Goal: Task Accomplishment & Management: Use online tool/utility

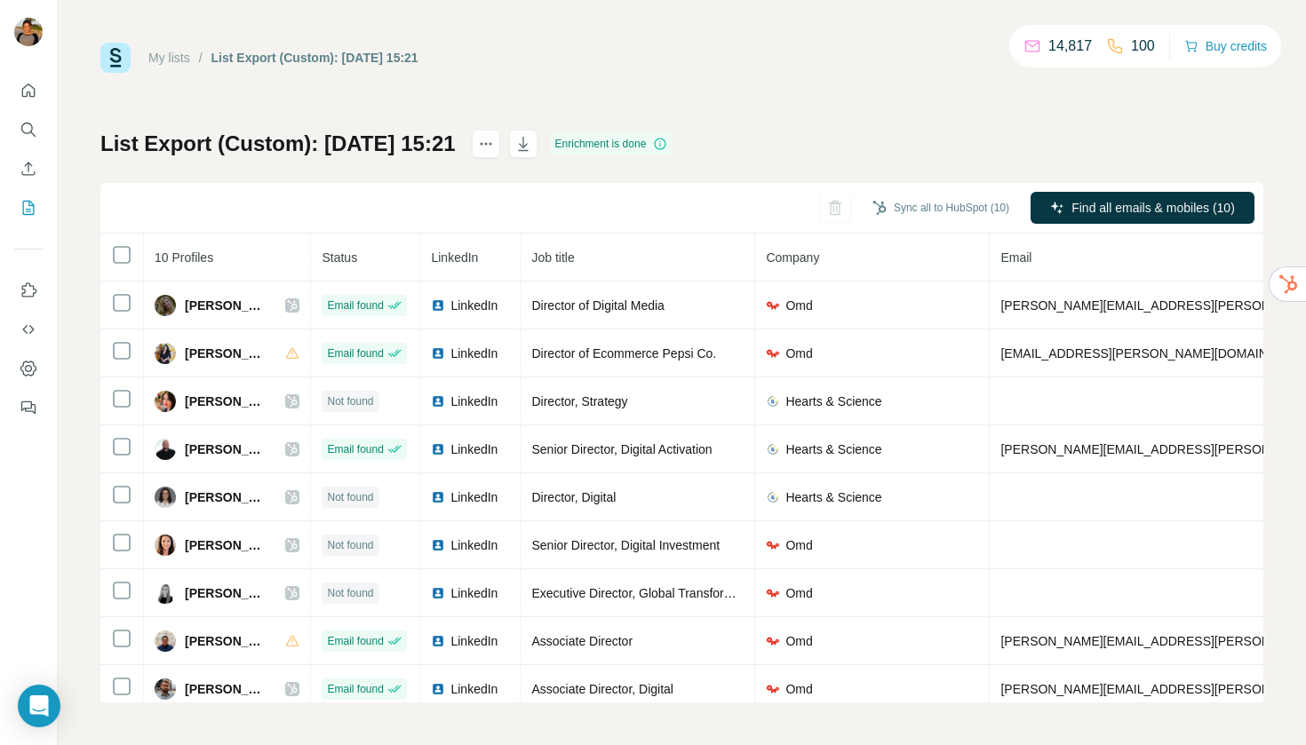
click at [262, 59] on div "List Export (Custom): [DATE] 15:21" at bounding box center [314, 58] width 207 height 18
click at [171, 60] on link "My lists" at bounding box center [169, 58] width 42 height 14
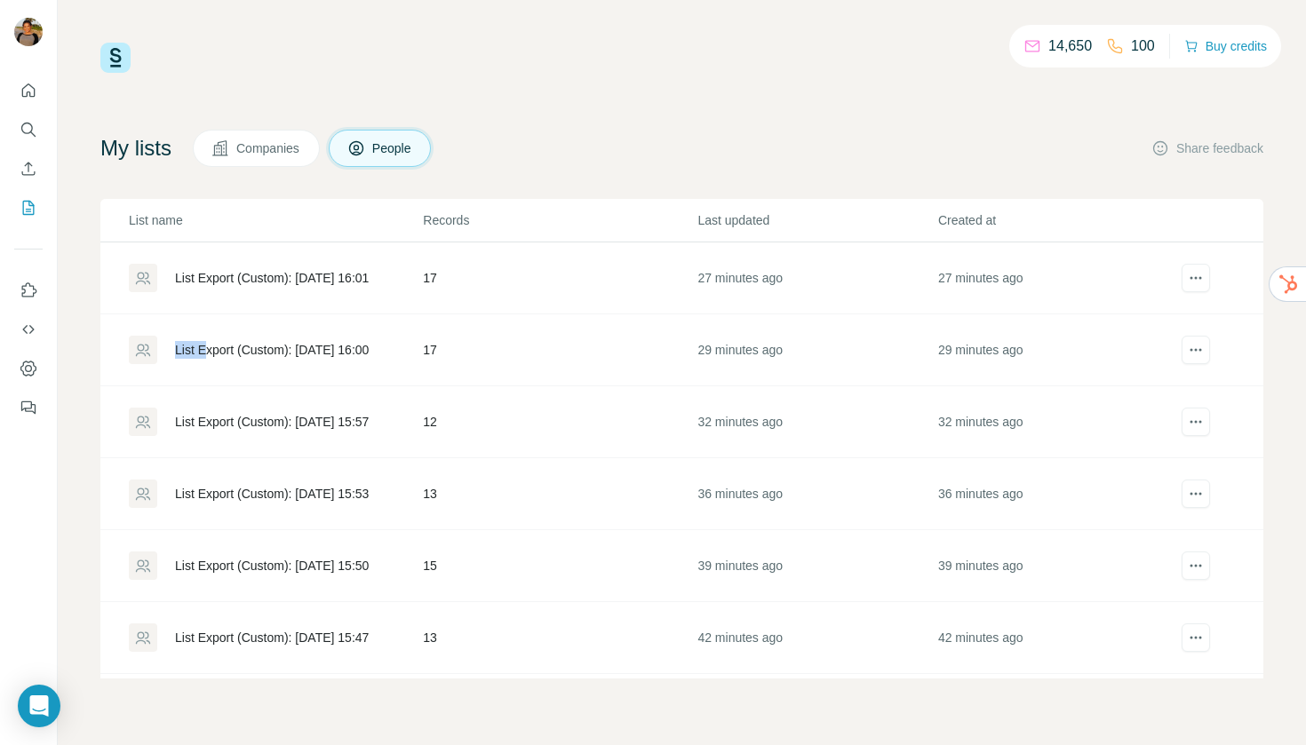
drag, startPoint x: 209, startPoint y: 351, endPoint x: 179, endPoint y: 311, distance: 50.1
click at [732, 91] on div "14,650 100 Buy credits My lists Companies People Share feedback List name Recor…" at bounding box center [681, 361] width 1163 height 636
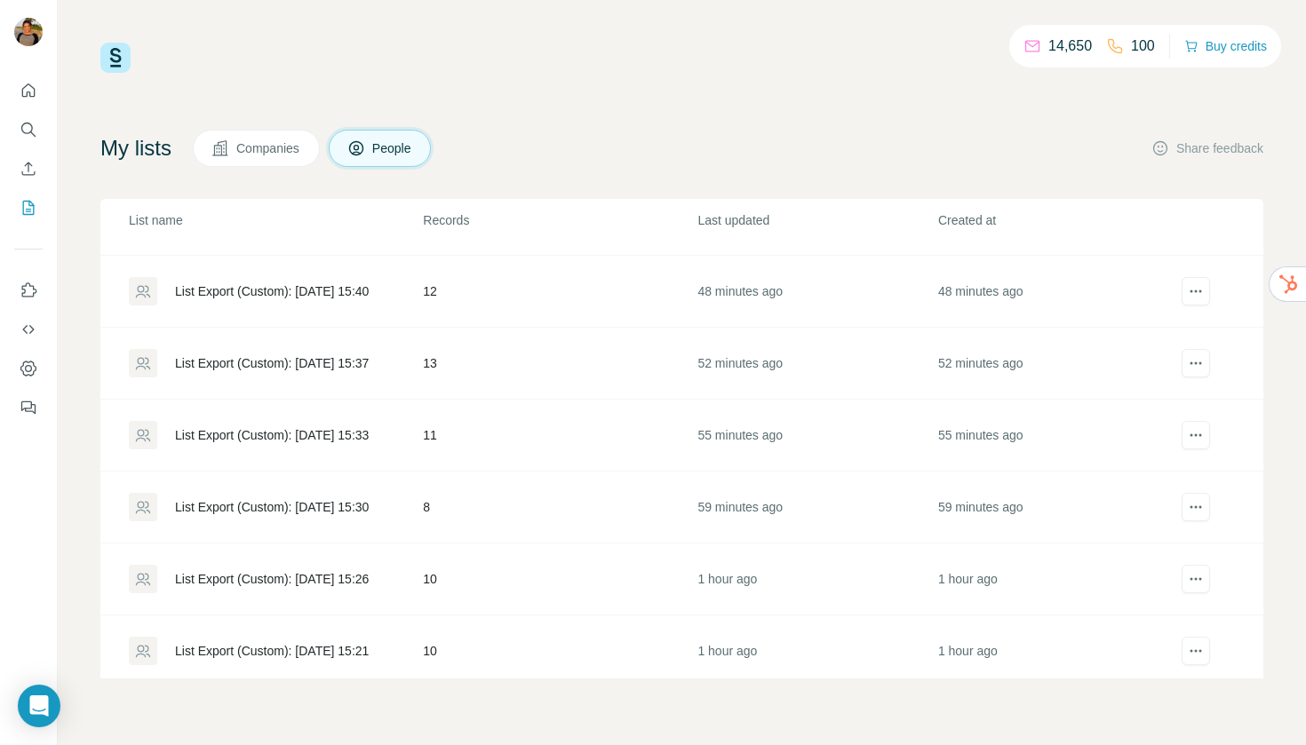
scroll to position [643, 0]
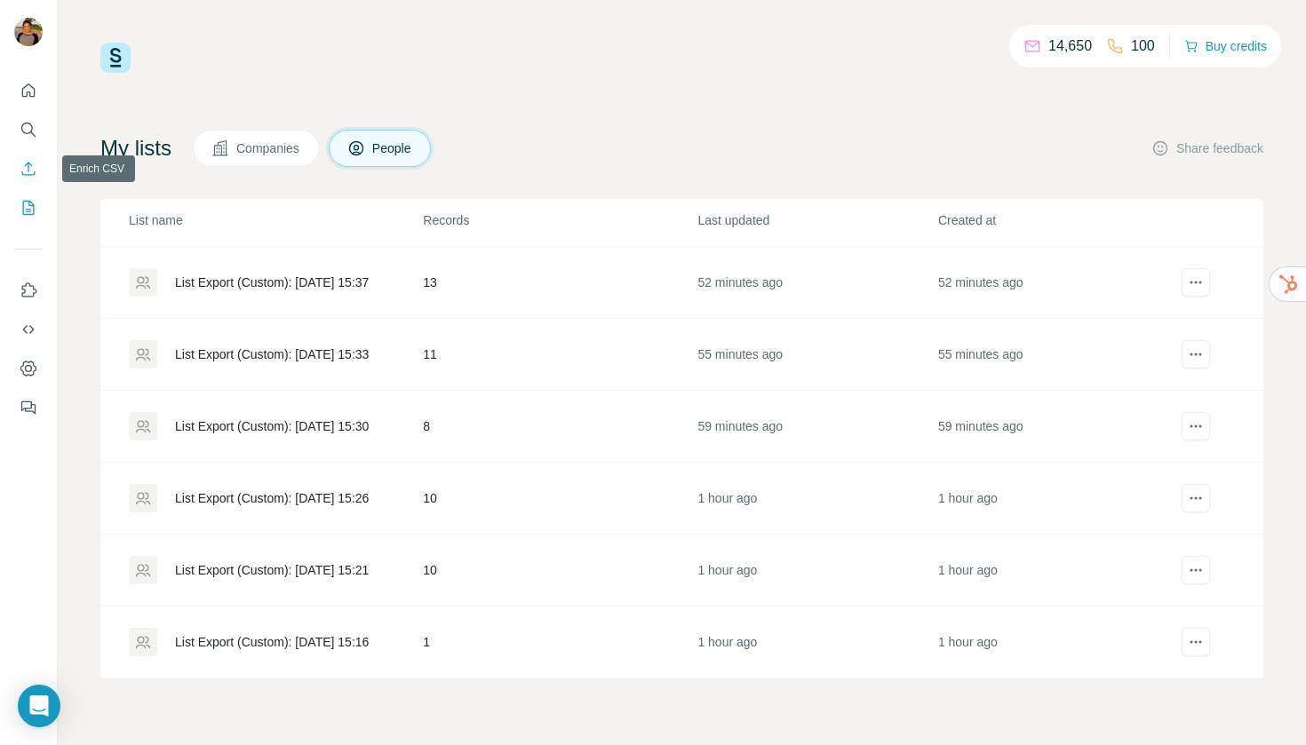
click at [20, 171] on icon "Enrich CSV" at bounding box center [29, 169] width 18 height 18
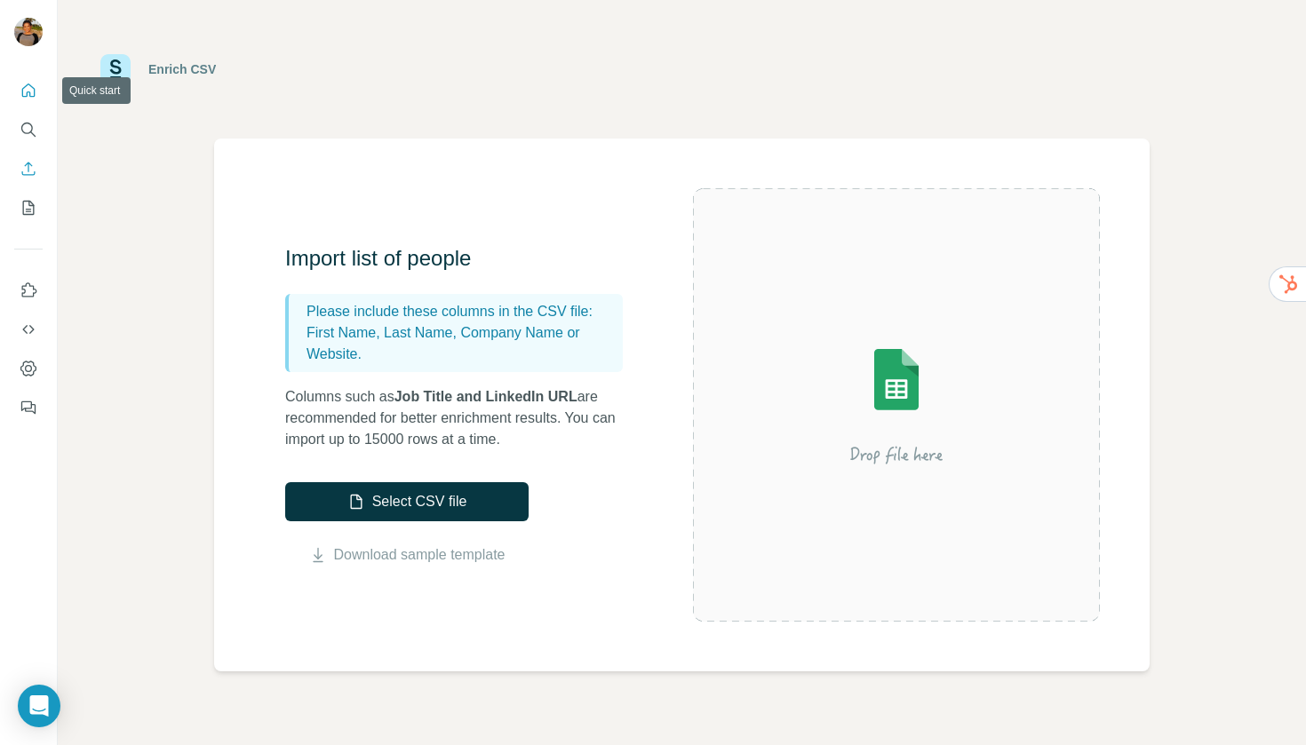
click at [26, 99] on button "Quick start" at bounding box center [28, 91] width 28 height 32
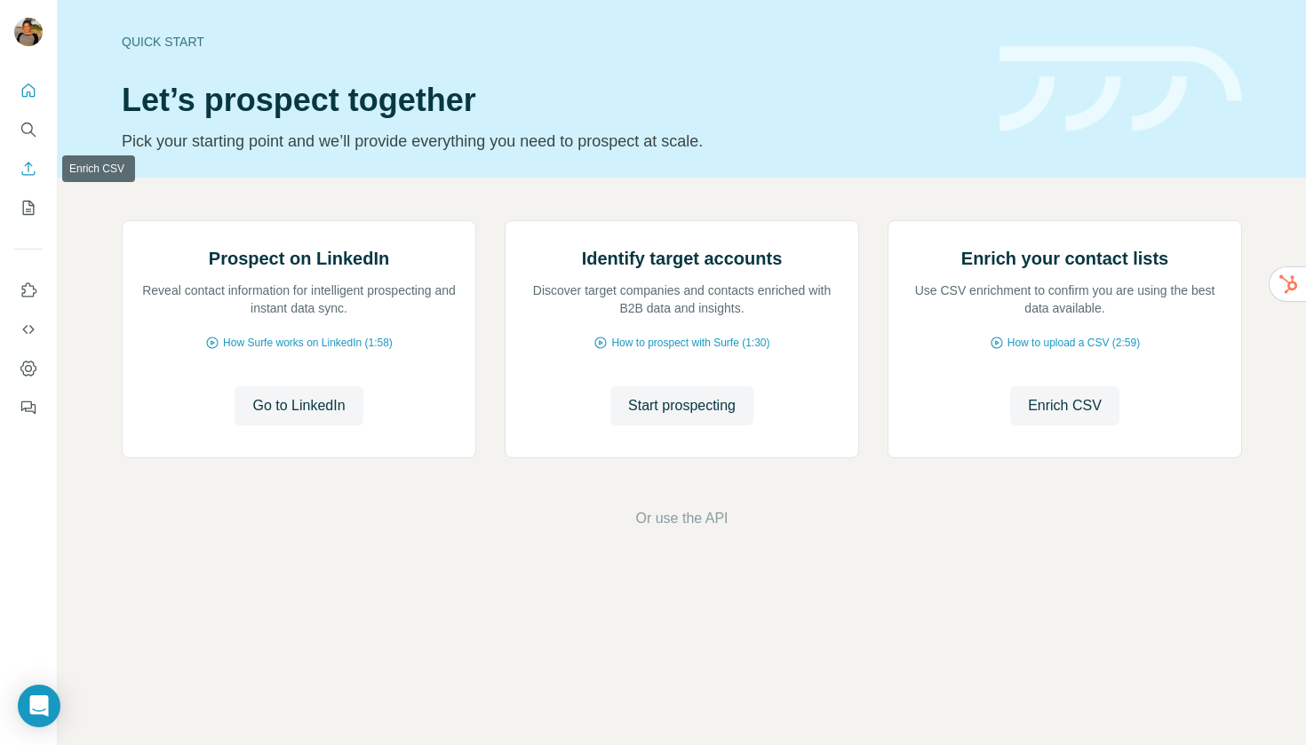
click at [25, 176] on icon "Enrich CSV" at bounding box center [29, 169] width 18 height 18
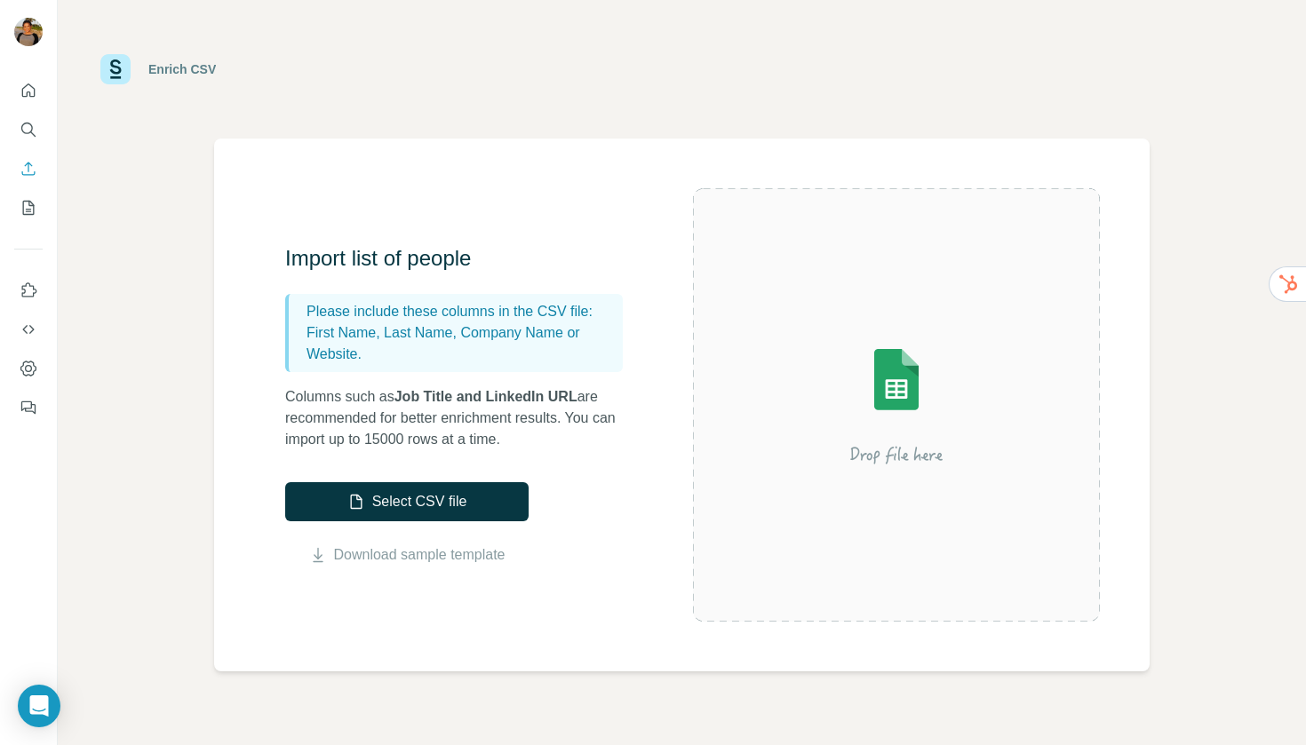
click at [34, 225] on div at bounding box center [28, 244] width 57 height 360
click at [27, 212] on icon "My lists" at bounding box center [29, 208] width 18 height 18
